Goal: Information Seeking & Learning: Find specific fact

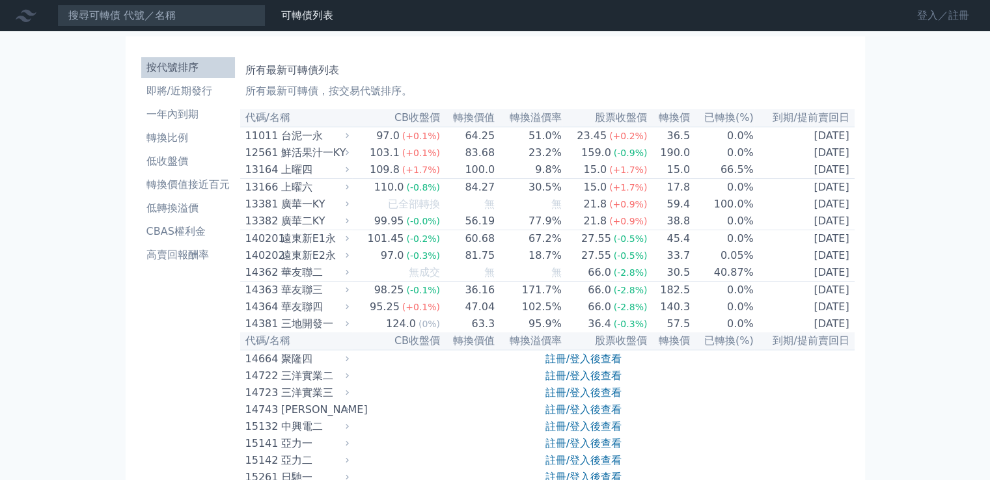
click at [943, 11] on link "登入／註冊" at bounding box center [943, 15] width 73 height 21
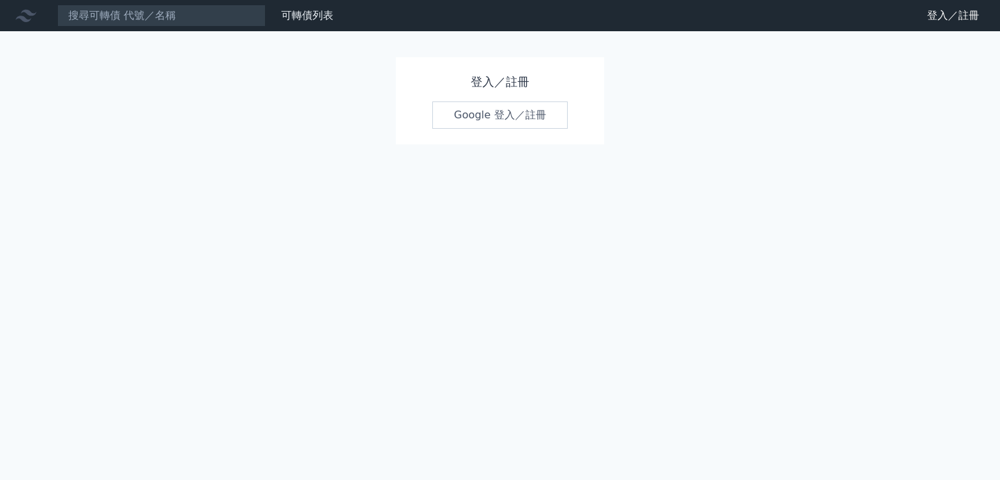
click at [484, 115] on link "Google 登入／註冊" at bounding box center [499, 115] width 135 height 27
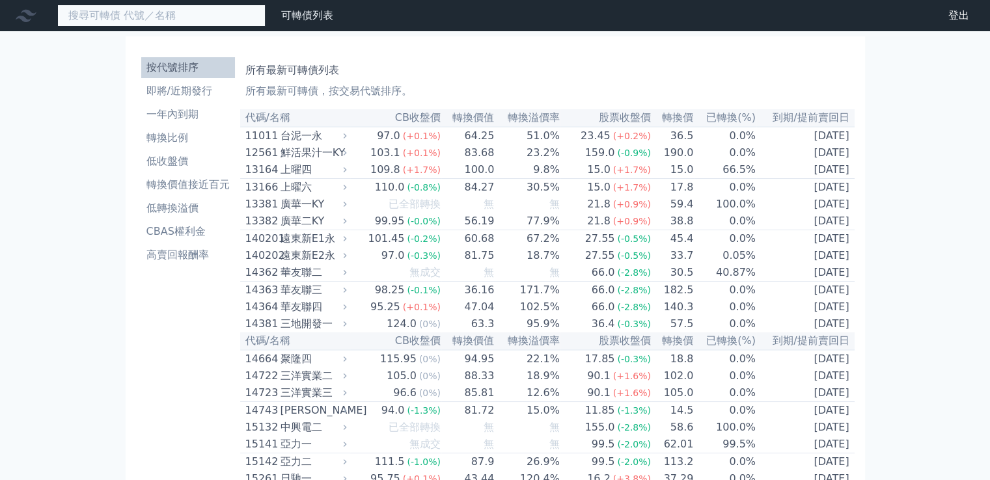
click at [227, 18] on input at bounding box center [161, 16] width 208 height 22
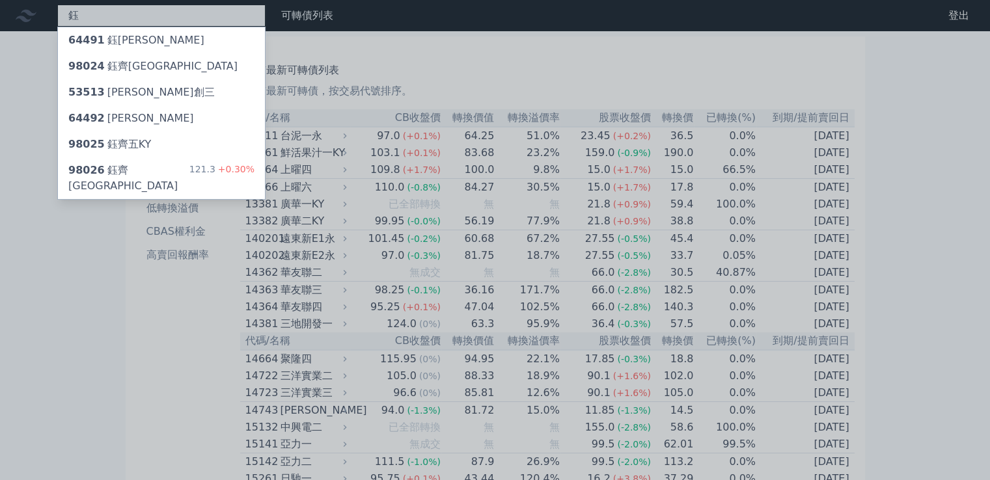
type input "鈺"
click at [172, 168] on li "低收盤價" at bounding box center [188, 162] width 94 height 16
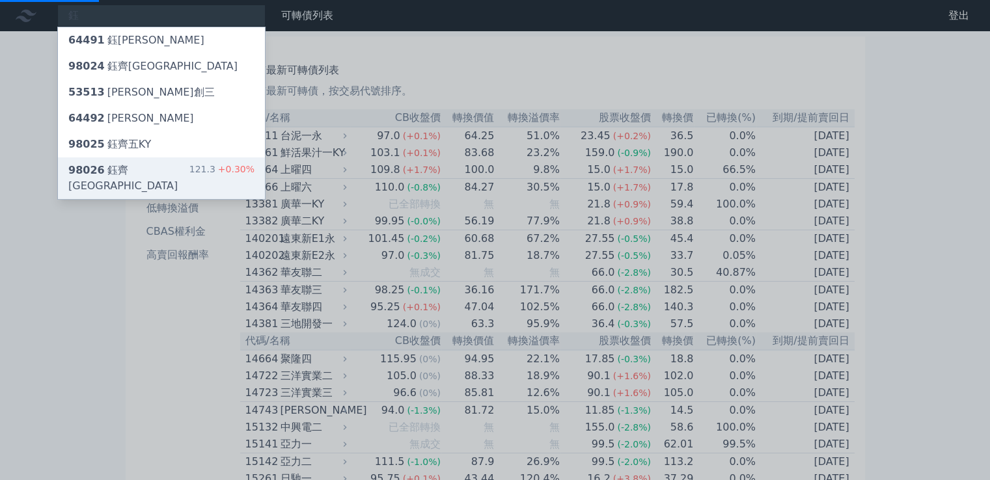
click at [125, 163] on div "98026 鈺齊六KY" at bounding box center [128, 178] width 121 height 31
